Goal: Navigation & Orientation: Find specific page/section

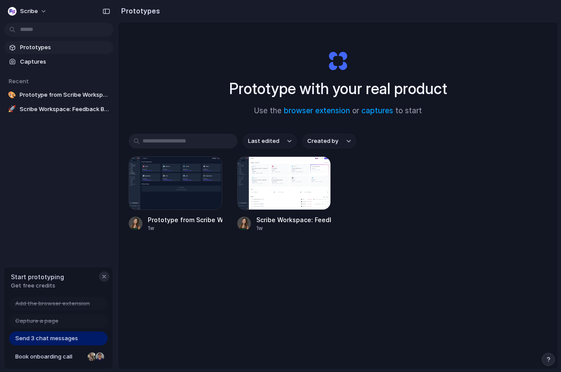
click at [105, 277] on div "button" at bounding box center [104, 276] width 7 height 7
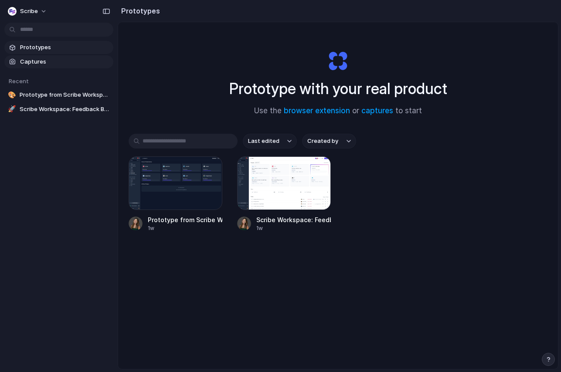
click at [59, 59] on span "Captures" at bounding box center [65, 62] width 90 height 9
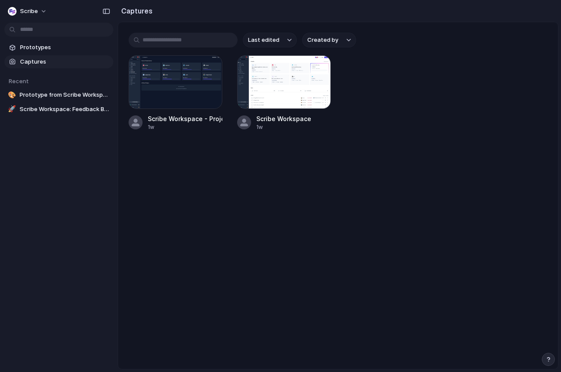
click at [190, 154] on main "Last edited Created by Scribe Workspace - Projects by App 1w Scribe Workspace 1w" at bounding box center [338, 196] width 441 height 348
click at [110, 11] on button "button" at bounding box center [106, 11] width 14 height 14
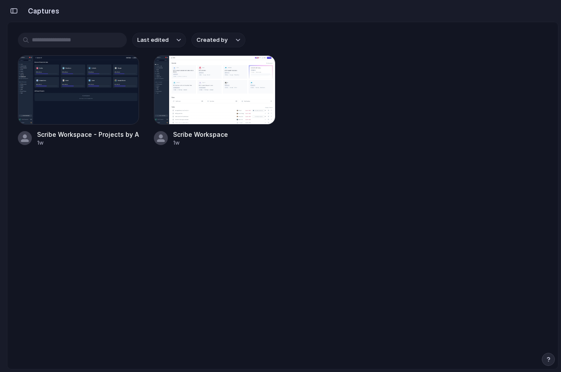
click at [13, 10] on div "button" at bounding box center [14, 11] width 8 height 6
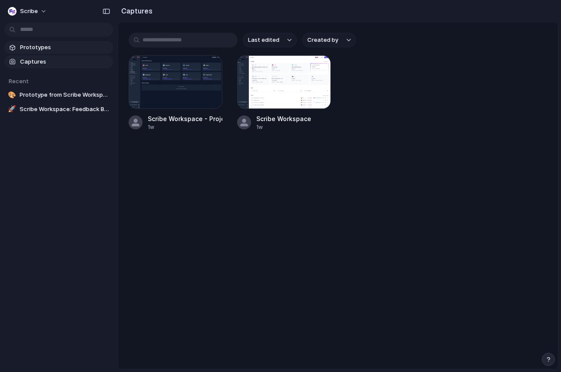
click at [50, 49] on span "Prototypes" at bounding box center [65, 47] width 90 height 9
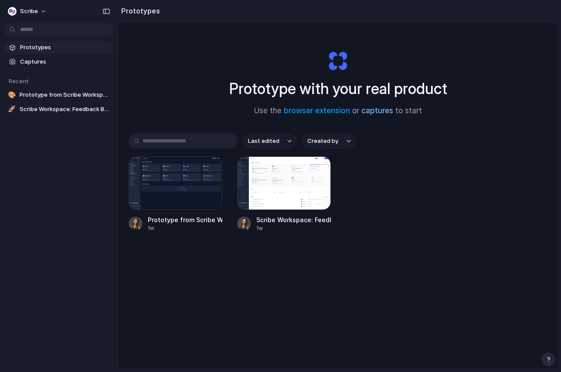
click at [381, 113] on link "captures" at bounding box center [377, 110] width 32 height 9
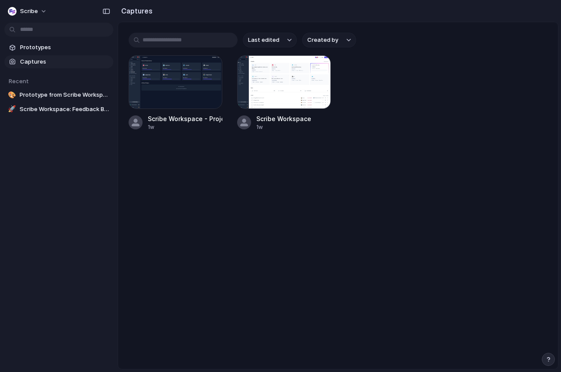
click at [382, 113] on div "Scribe Workspace - Projects by App 1w Scribe Workspace 1w" at bounding box center [338, 93] width 419 height 76
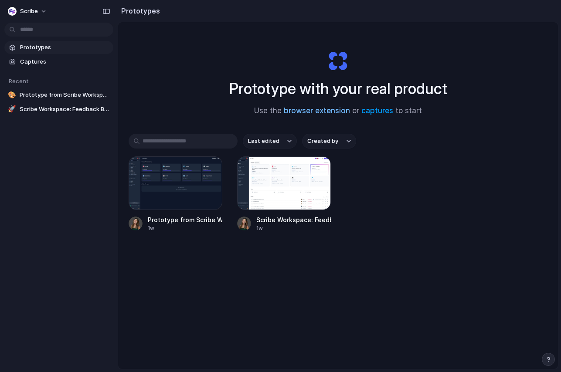
click at [326, 111] on link "browser extension" at bounding box center [317, 110] width 66 height 9
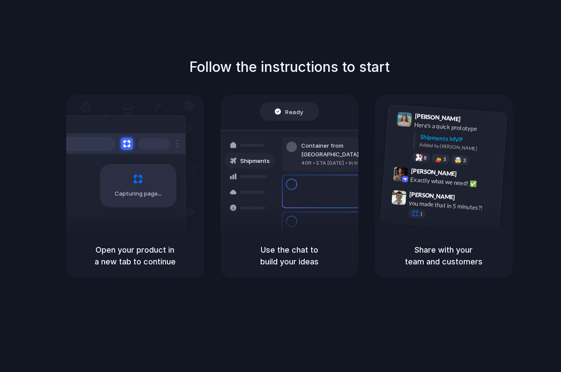
click at [281, 186] on div at bounding box center [281, 186] width 0 height 0
